Goal: Task Accomplishment & Management: Use online tool/utility

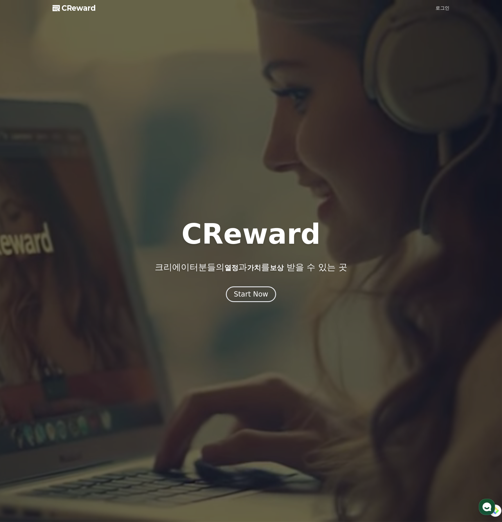
click at [441, 7] on link "로그인" at bounding box center [443, 8] width 14 height 7
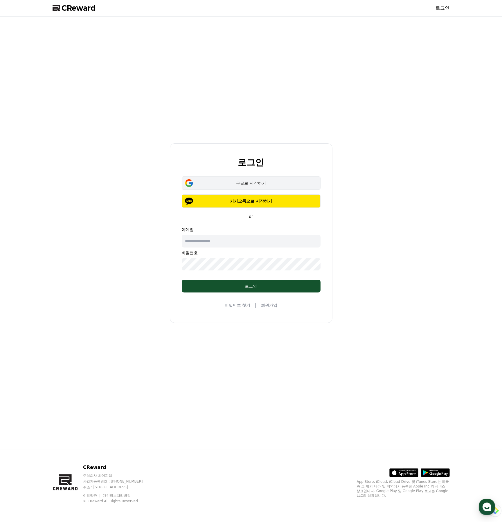
click at [260, 186] on div "구글로 시작하기" at bounding box center [251, 183] width 122 height 6
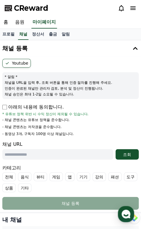
click at [87, 120] on li "- 채널 콘텐츠는 유튜브 정책을 준수합니다." at bounding box center [70, 119] width 136 height 5
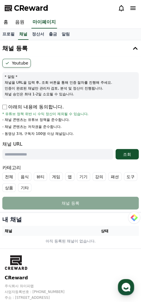
click at [92, 14] on div "CReward" at bounding box center [70, 8] width 141 height 16
click at [32, 157] on input "text" at bounding box center [57, 154] width 111 height 10
click at [19, 151] on input "text" at bounding box center [57, 154] width 111 height 10
paste input "**********"
type input "**********"
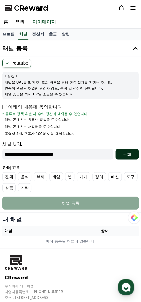
click at [118, 154] on div "조회" at bounding box center [127, 154] width 19 height 6
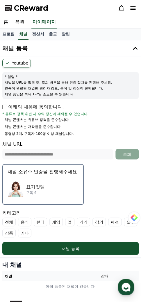
drag, startPoint x: 81, startPoint y: 15, endPoint x: 81, endPoint y: 2, distance: 13.4
click at [81, 15] on div "CReward" at bounding box center [70, 8] width 141 height 16
